Goal: Find specific page/section: Find specific page/section

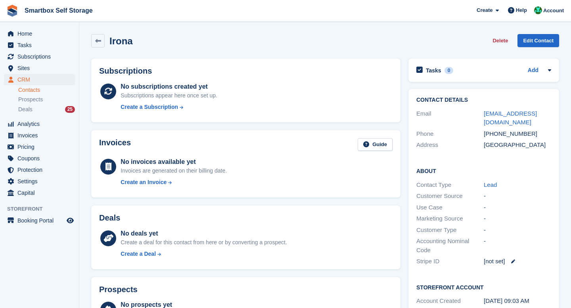
click at [27, 92] on link "Contacts" at bounding box center [46, 90] width 57 height 8
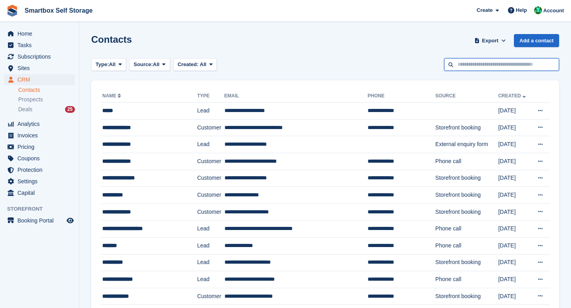
click at [493, 67] on input "text" at bounding box center [501, 64] width 115 height 13
type input "****"
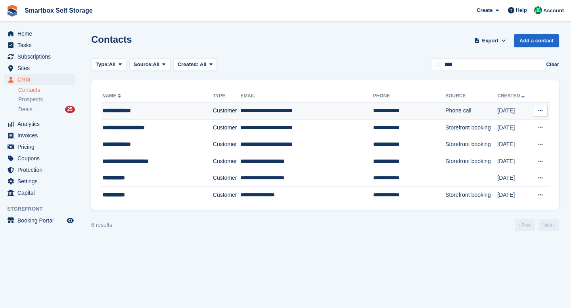
click at [213, 111] on td "Customer" at bounding box center [226, 111] width 27 height 17
